Goal: Information Seeking & Learning: Learn about a topic

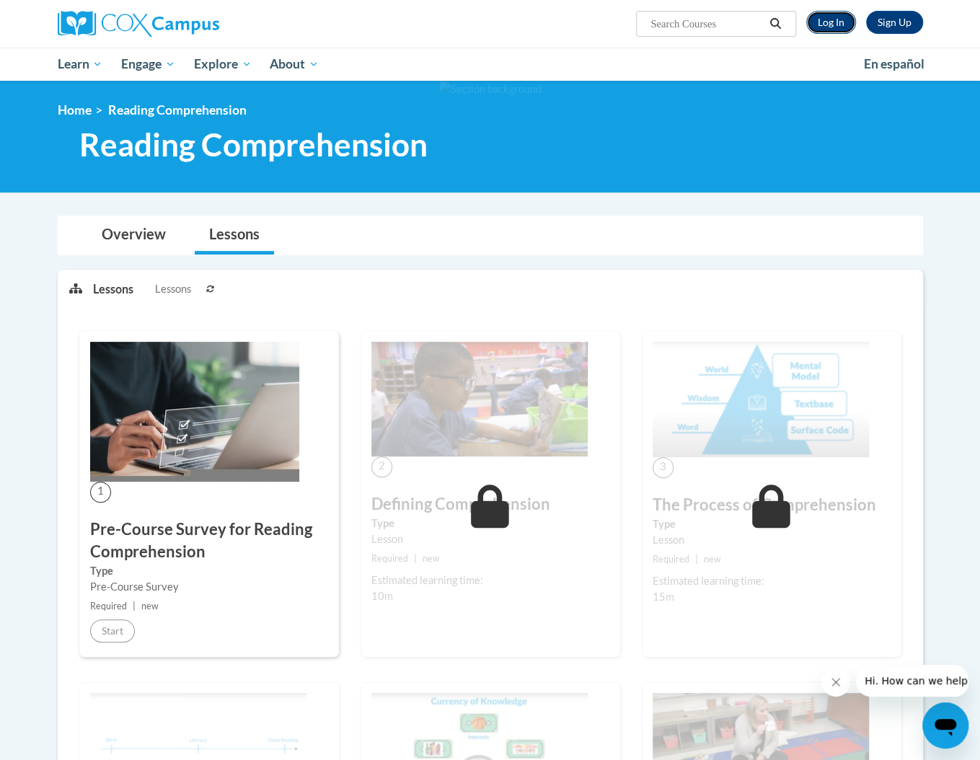
click at [819, 27] on link "Log In" at bounding box center [831, 22] width 50 height 23
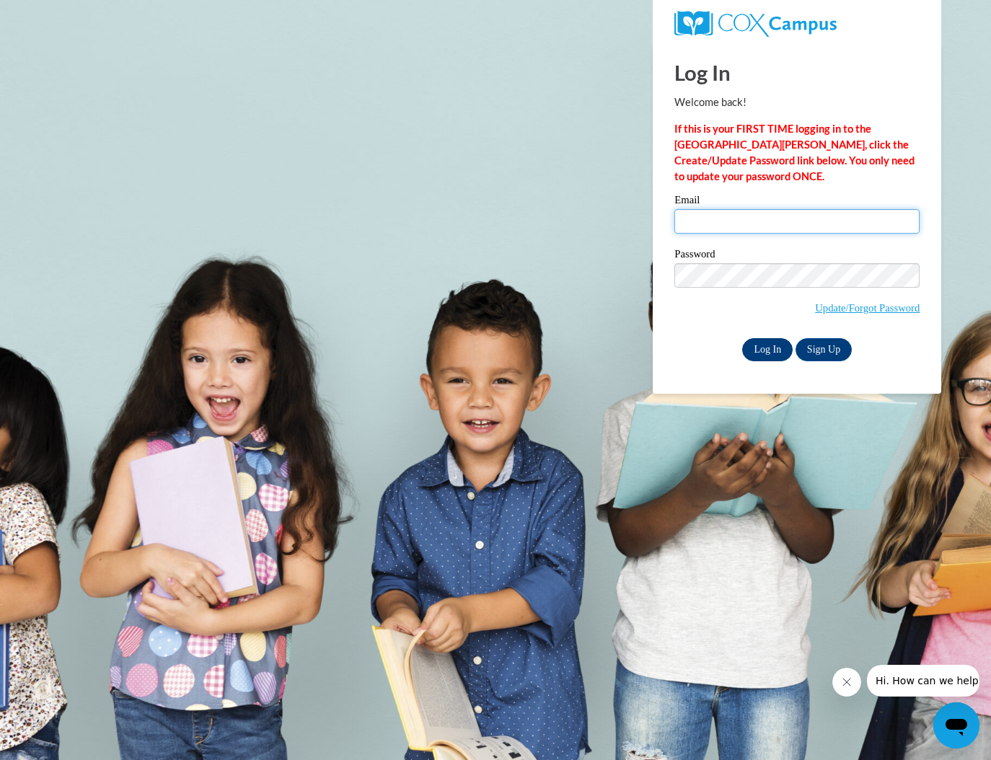
type input "cch722@gmail.com"
click at [763, 344] on input "Log In" at bounding box center [767, 349] width 50 height 23
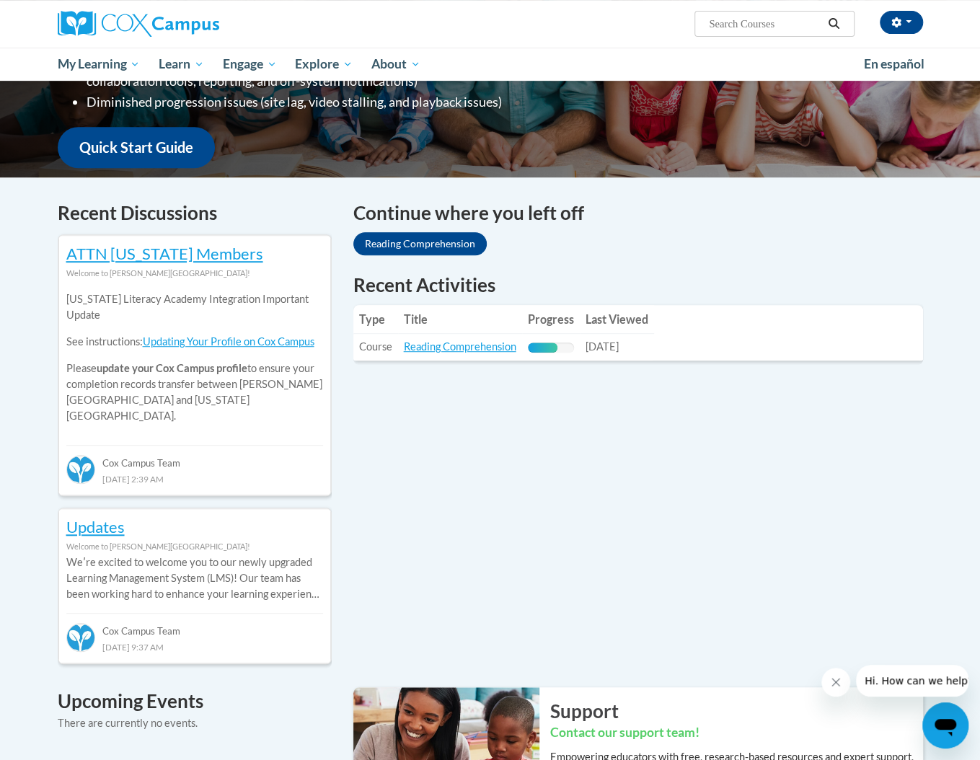
scroll to position [360, 0]
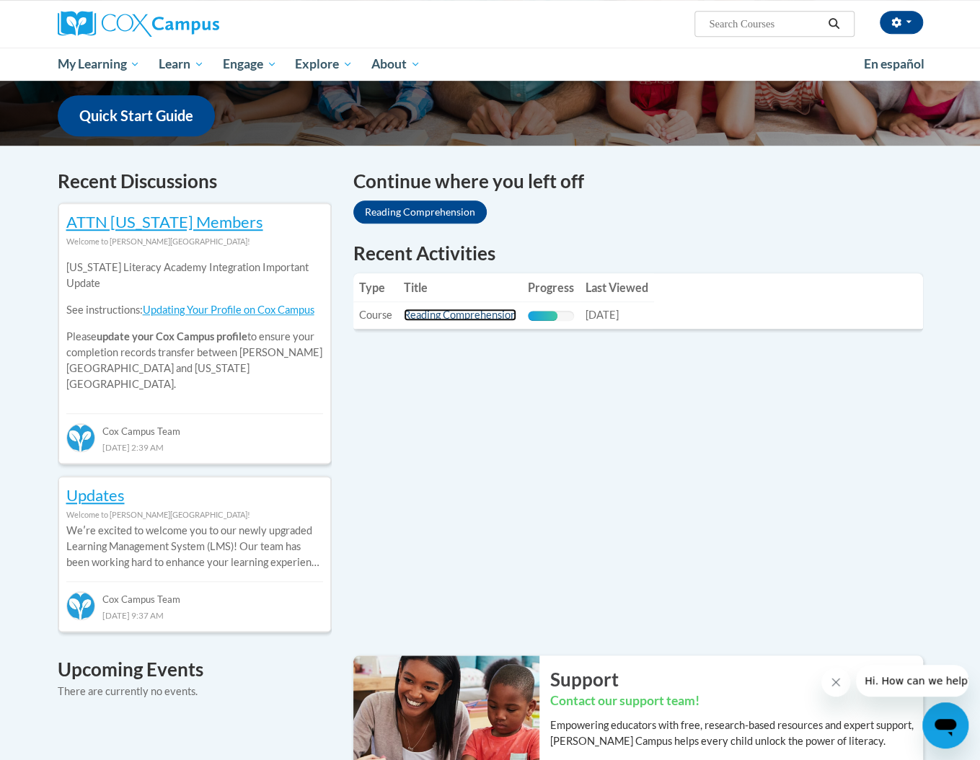
click at [472, 315] on link "Reading Comprehension" at bounding box center [460, 315] width 112 height 12
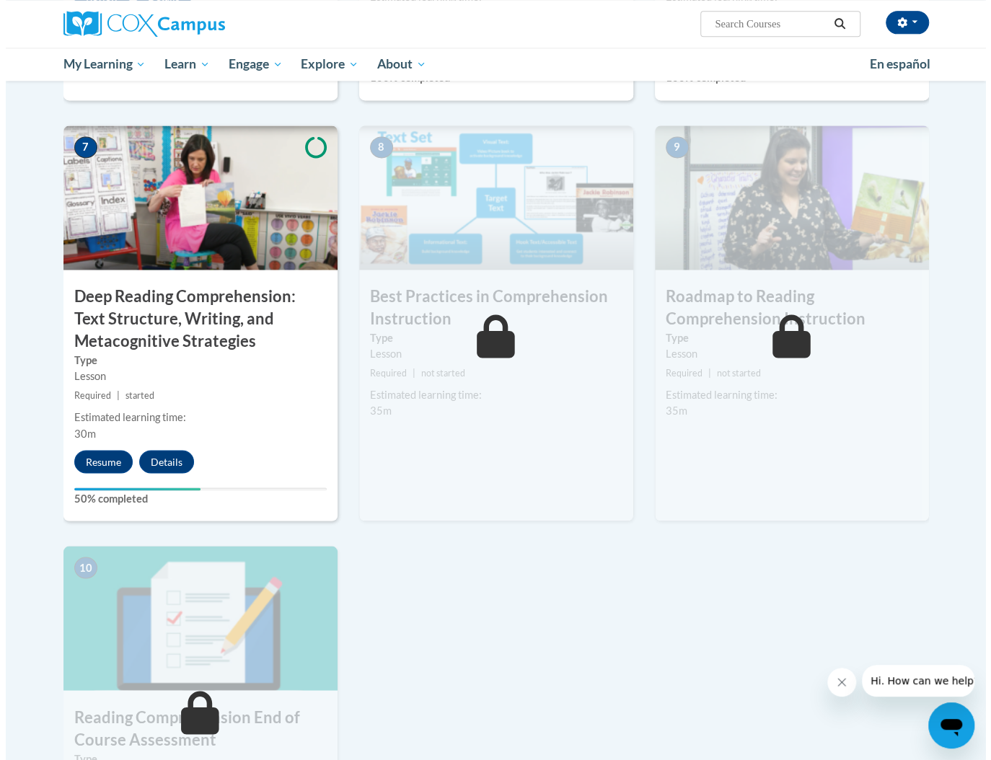
scroll to position [1081, 0]
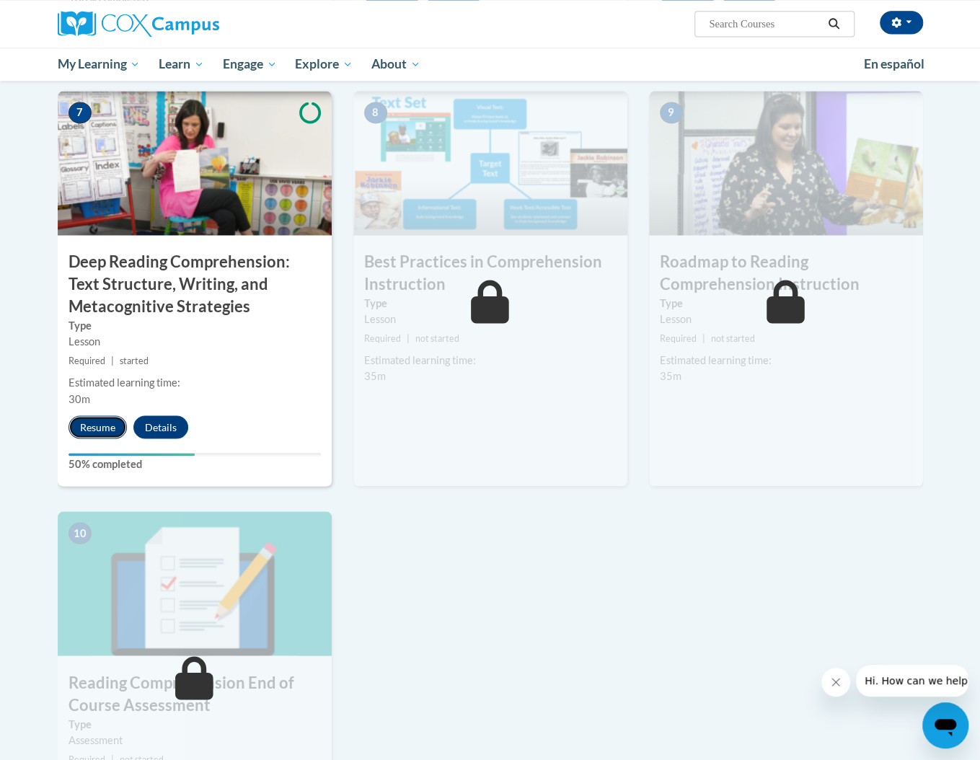
click at [82, 427] on button "Resume" at bounding box center [97, 426] width 58 height 23
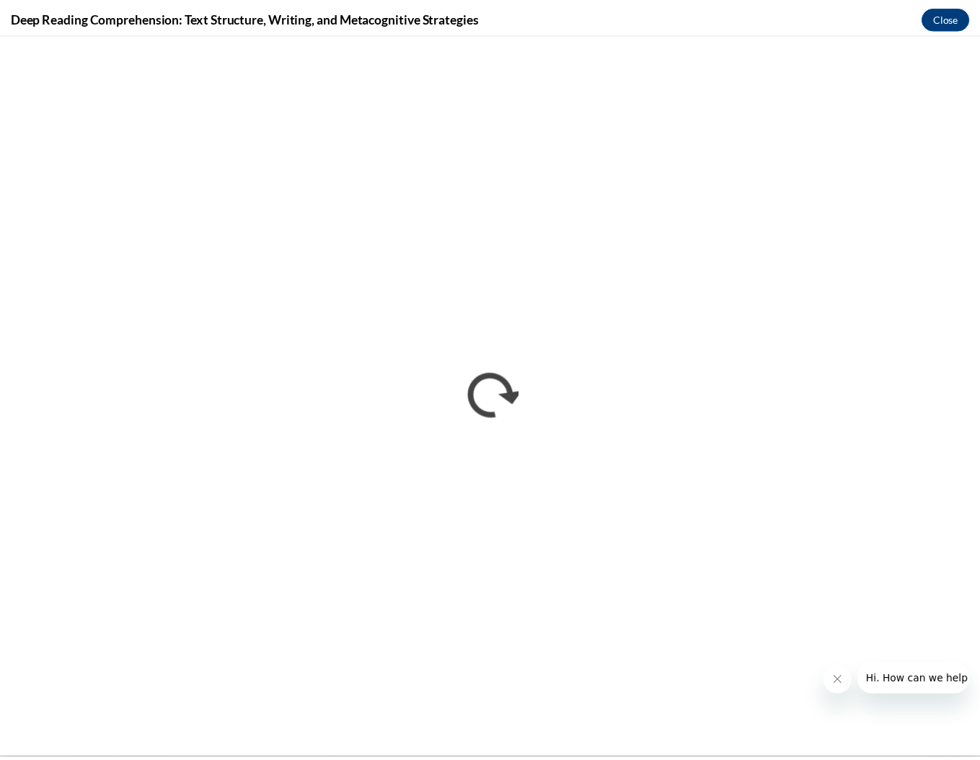
scroll to position [0, 0]
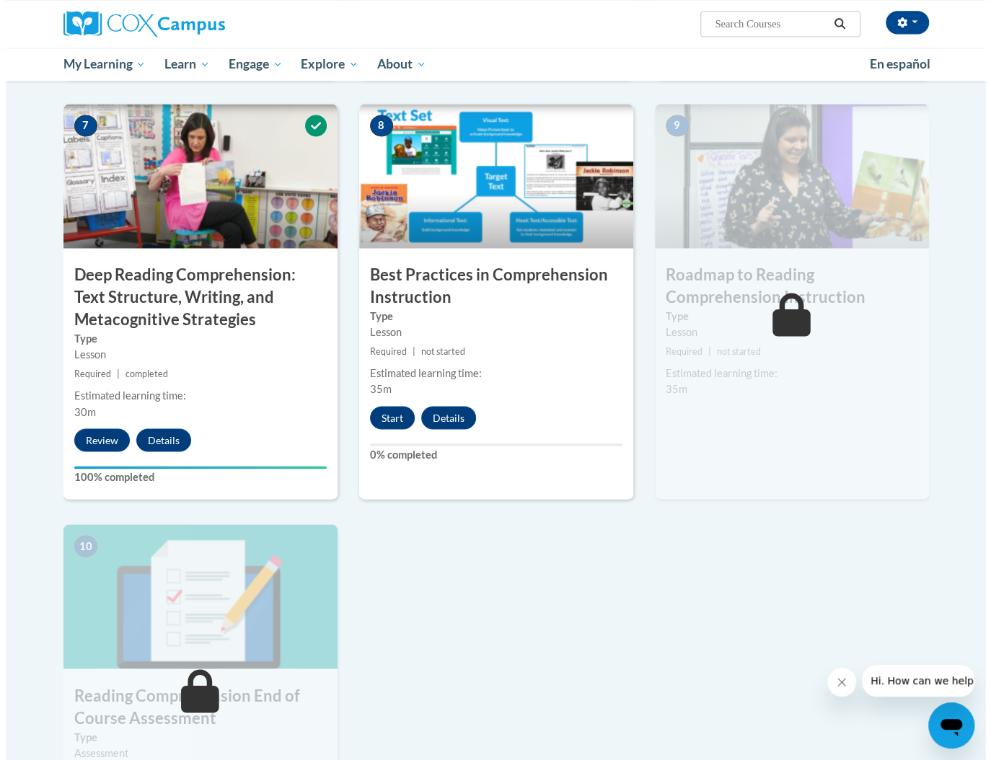
scroll to position [1081, 0]
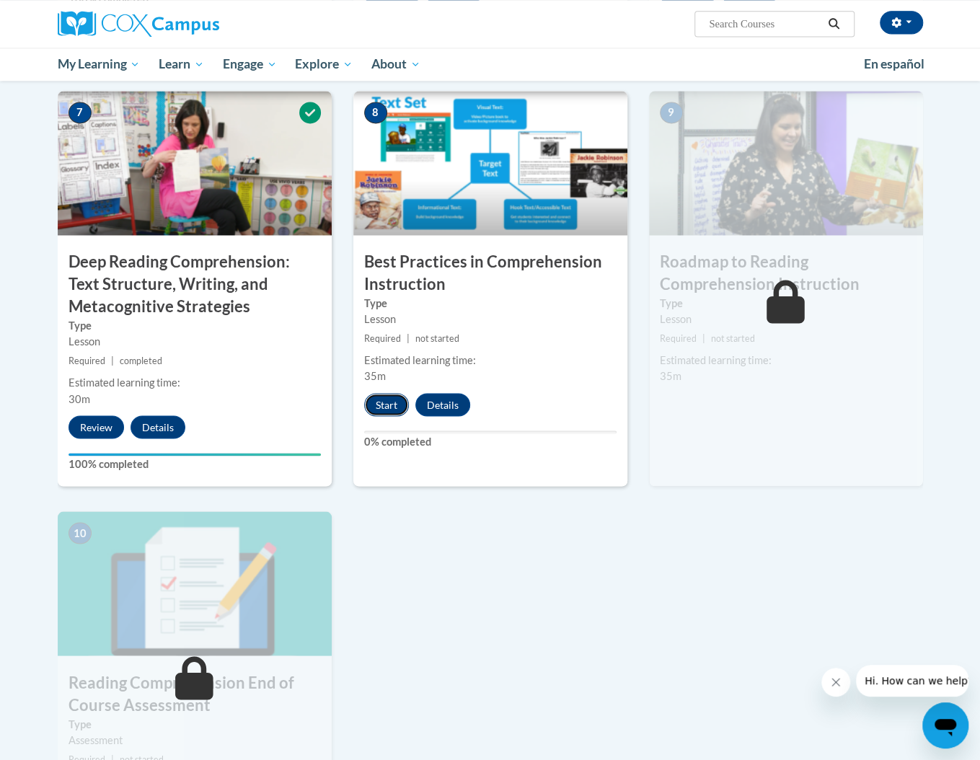
click at [388, 402] on button "Start" at bounding box center [386, 404] width 45 height 23
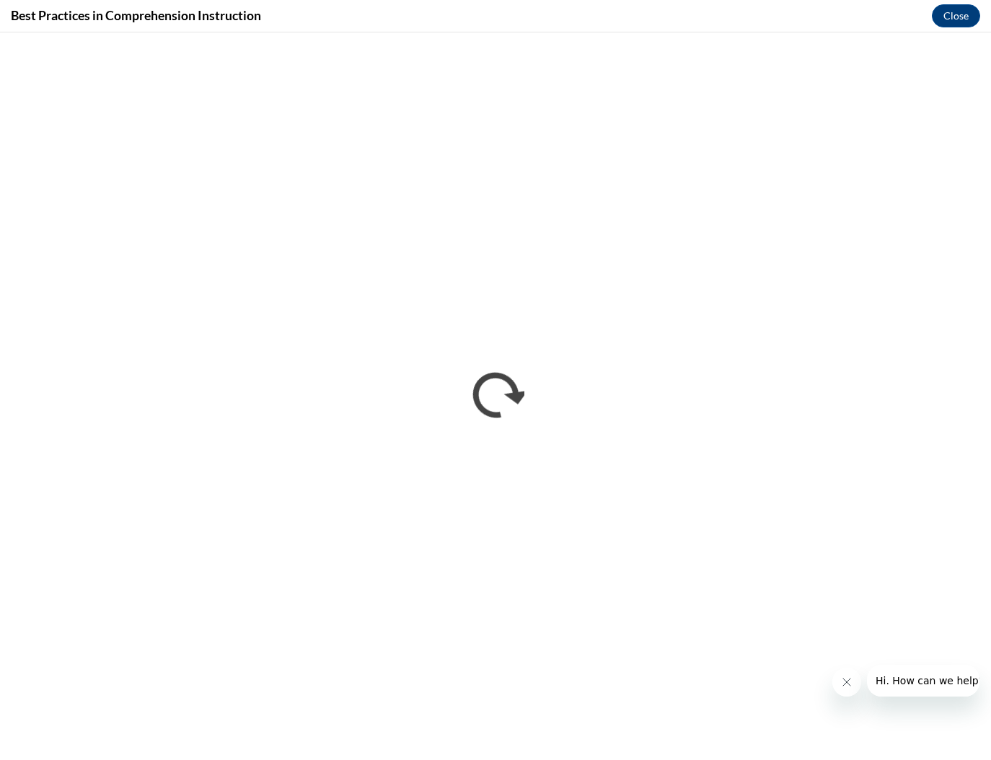
scroll to position [0, 0]
